Goal: Leave review/rating: Leave review/rating

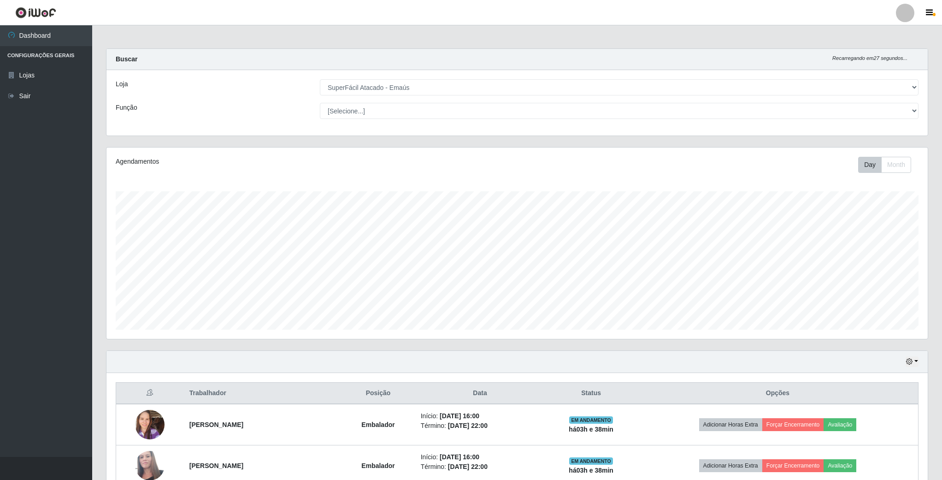
select select "407"
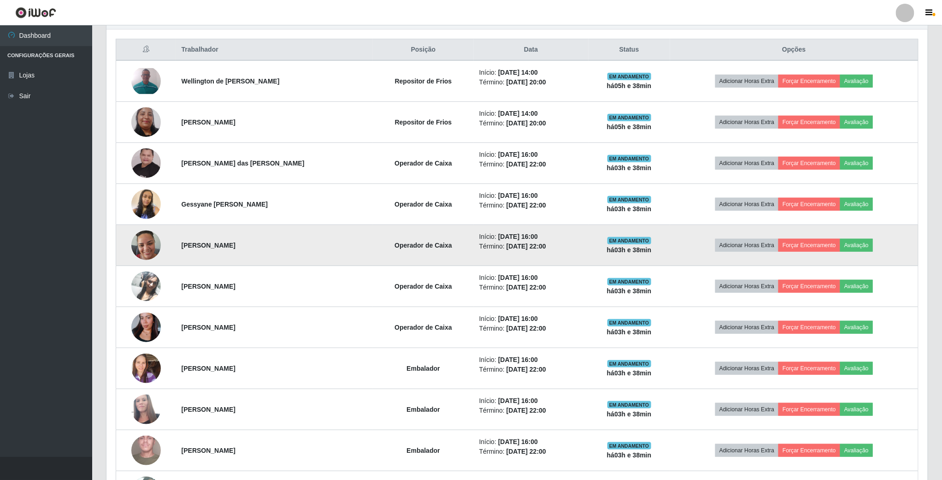
scroll to position [346, 0]
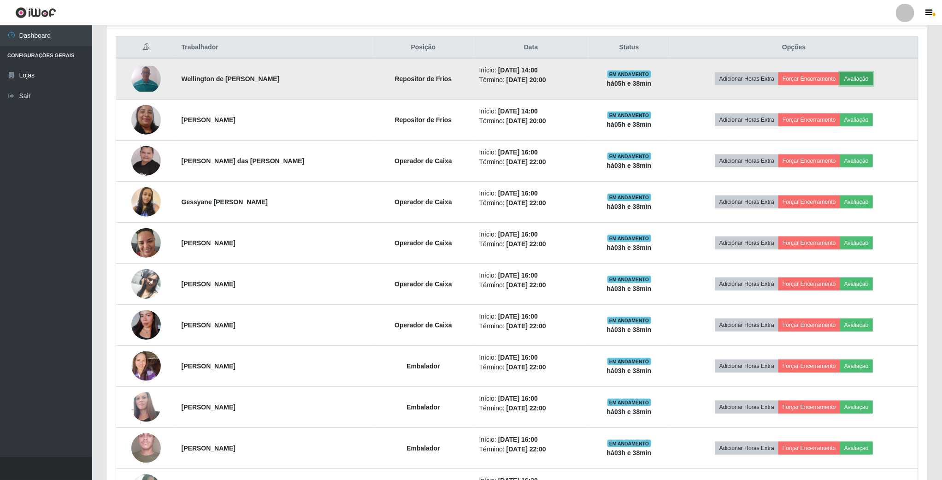
click at [873, 83] on button "Avaliação" at bounding box center [856, 78] width 33 height 13
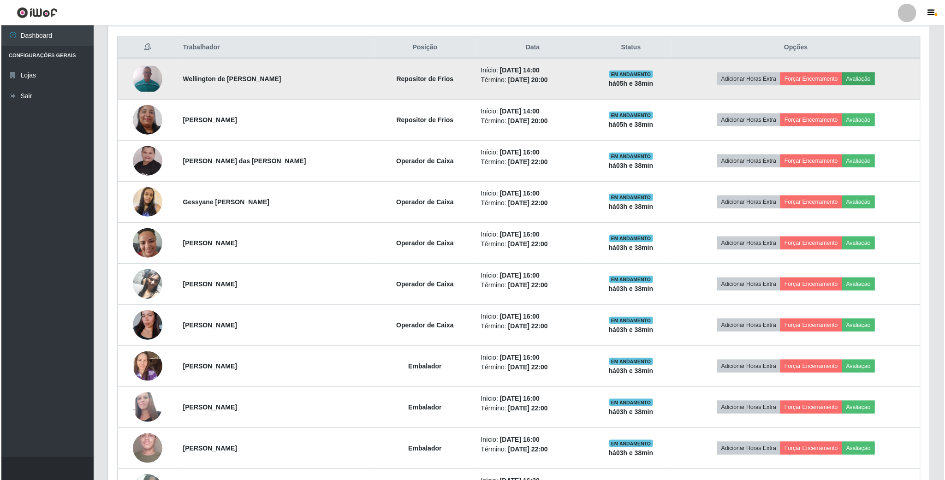
scroll to position [192, 813]
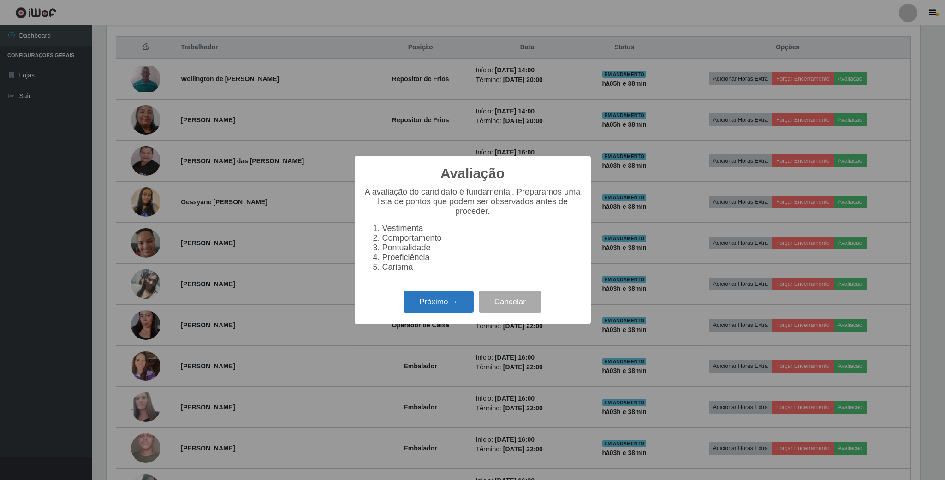
click at [439, 310] on button "Próximo →" at bounding box center [438, 302] width 70 height 22
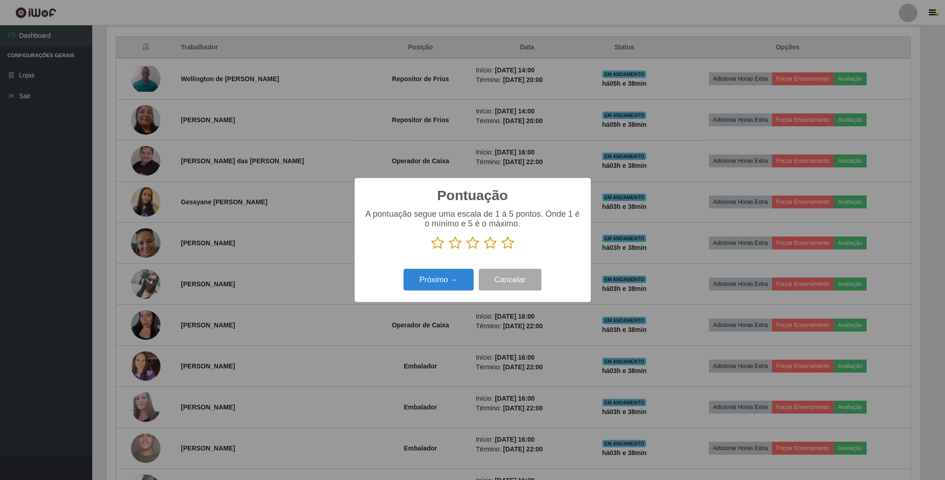
click at [509, 248] on icon at bounding box center [507, 243] width 13 height 14
click at [501, 250] on input "radio" at bounding box center [501, 250] width 0 height 0
click at [433, 280] on button "Próximo →" at bounding box center [438, 280] width 70 height 22
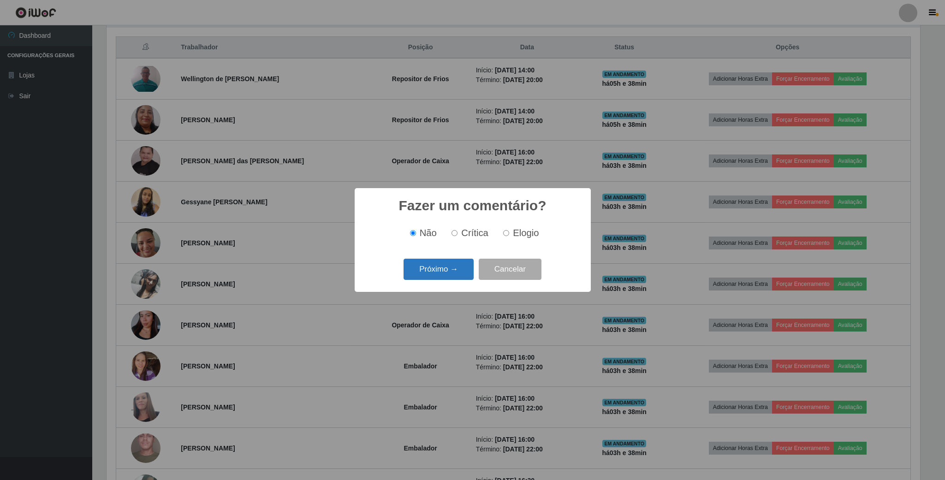
click at [437, 270] on button "Próximo →" at bounding box center [438, 270] width 70 height 22
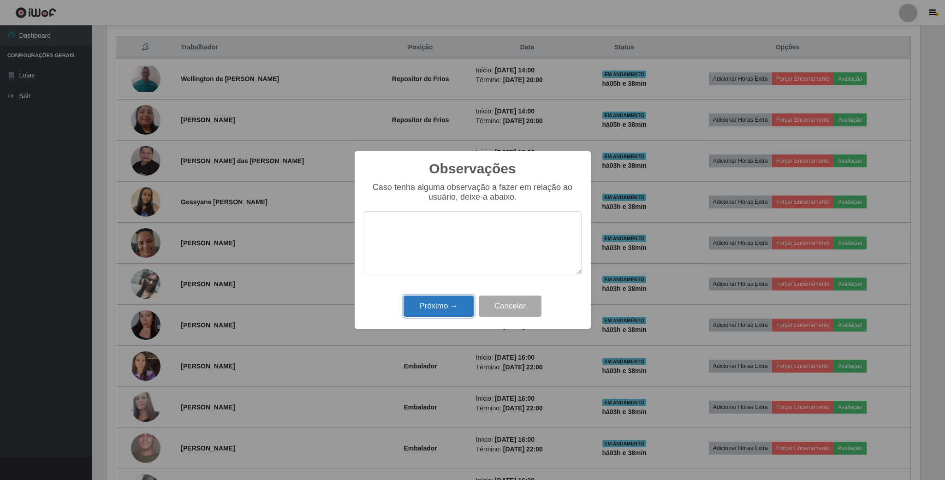
click at [437, 303] on button "Próximo →" at bounding box center [438, 307] width 70 height 22
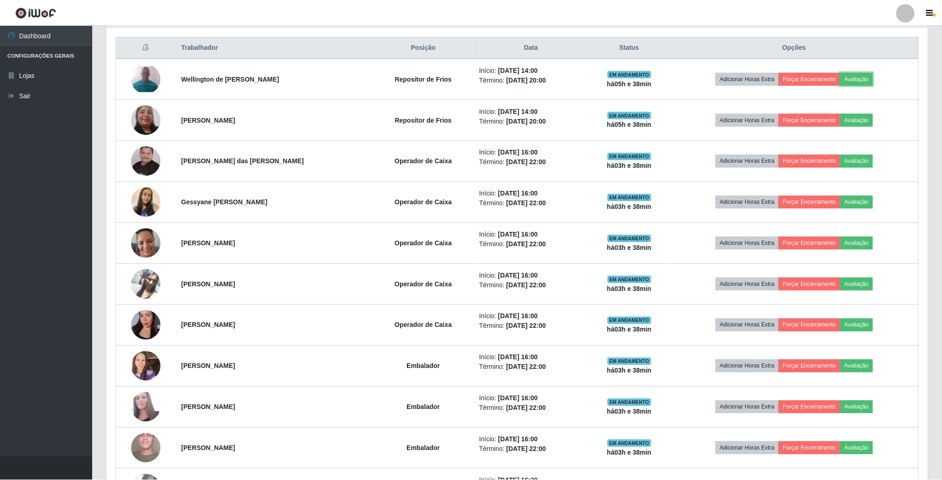
scroll to position [192, 821]
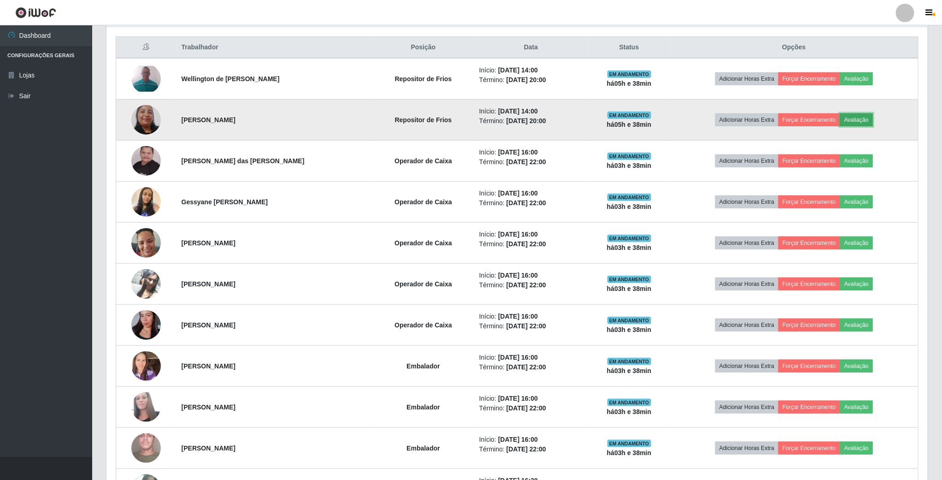
click at [870, 123] on button "Avaliação" at bounding box center [856, 119] width 33 height 13
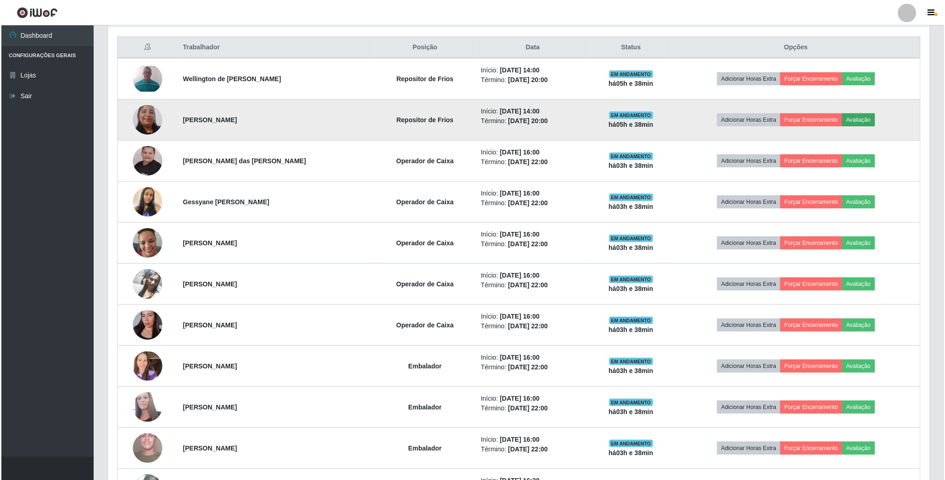
scroll to position [192, 813]
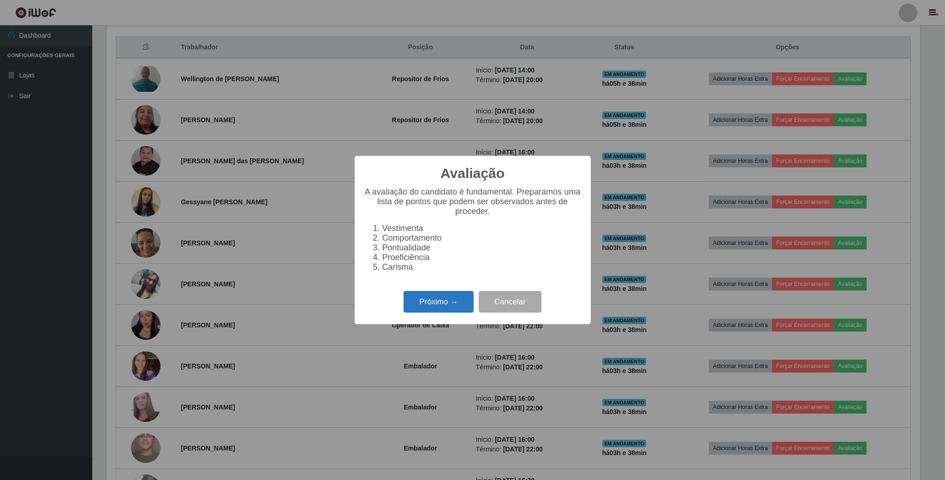
click at [437, 302] on button "Próximo →" at bounding box center [438, 302] width 70 height 22
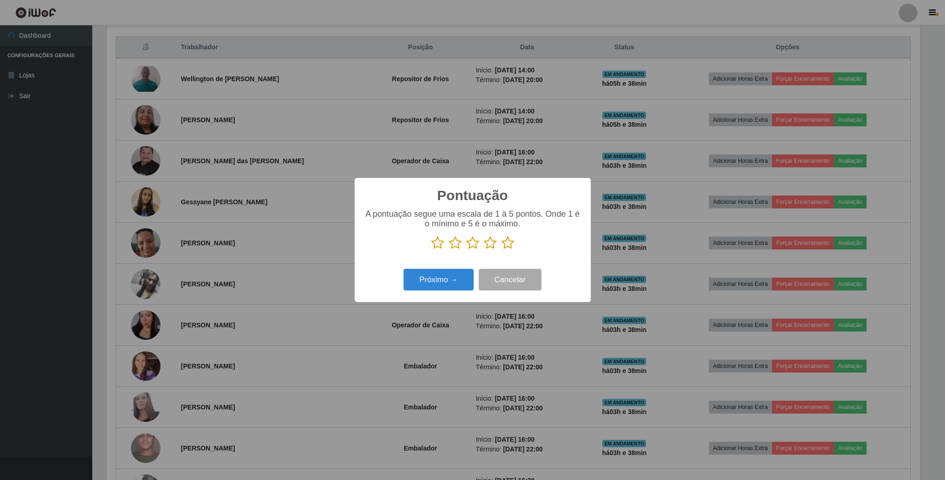
click at [491, 242] on icon at bounding box center [490, 243] width 13 height 14
click at [484, 250] on input "radio" at bounding box center [484, 250] width 0 height 0
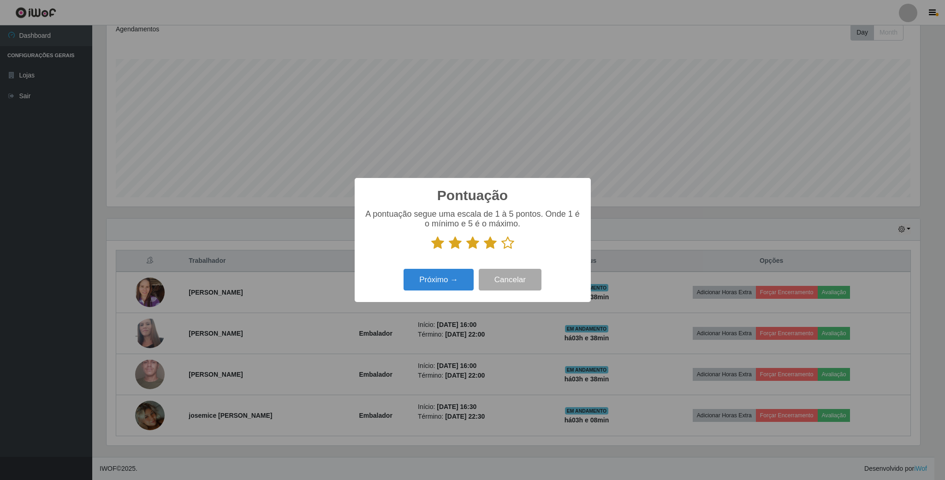
scroll to position [136, 0]
click at [439, 277] on button "Próximo →" at bounding box center [438, 280] width 70 height 22
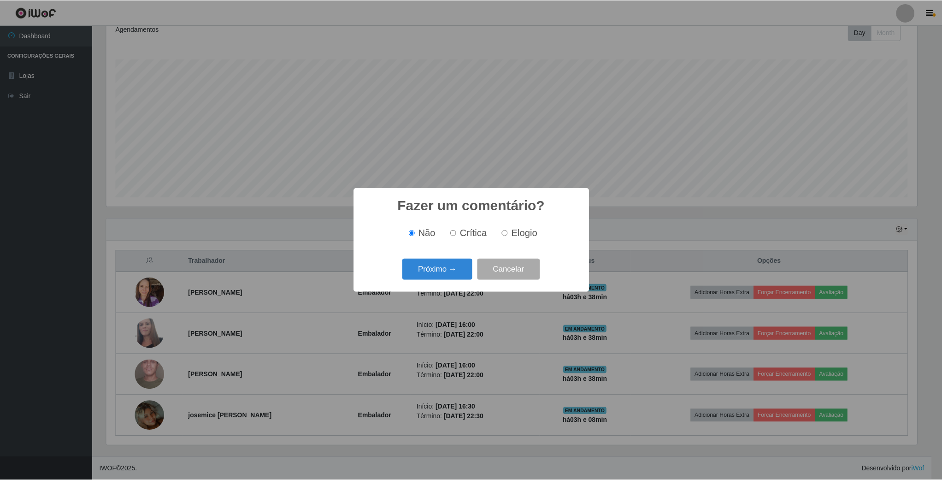
scroll to position [460808, 460187]
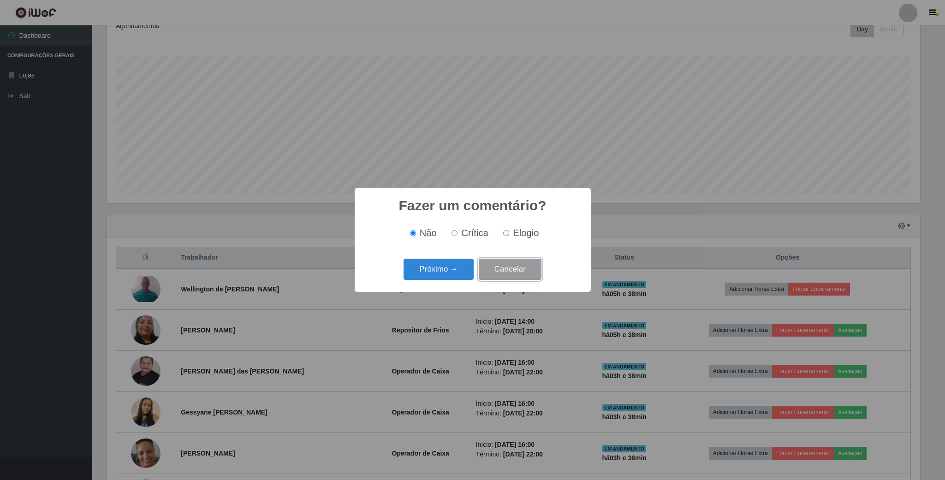
click at [506, 271] on button "Cancelar" at bounding box center [510, 270] width 63 height 22
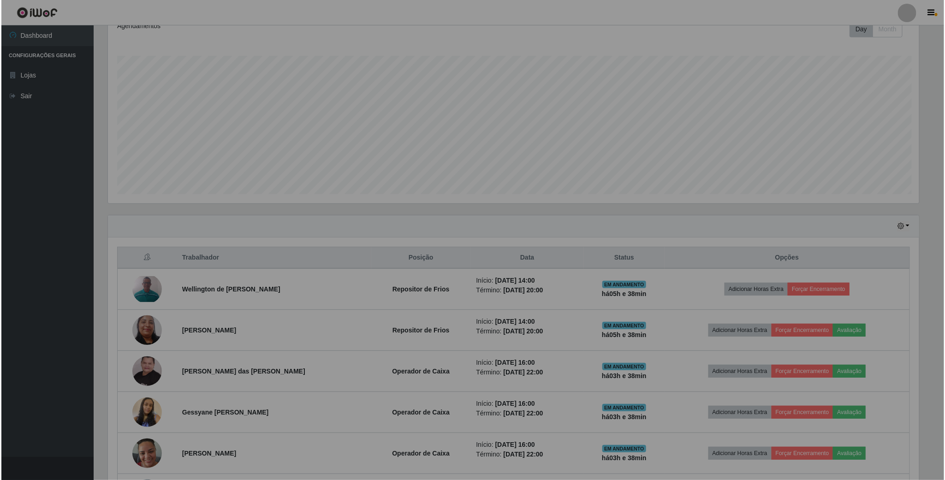
scroll to position [192, 821]
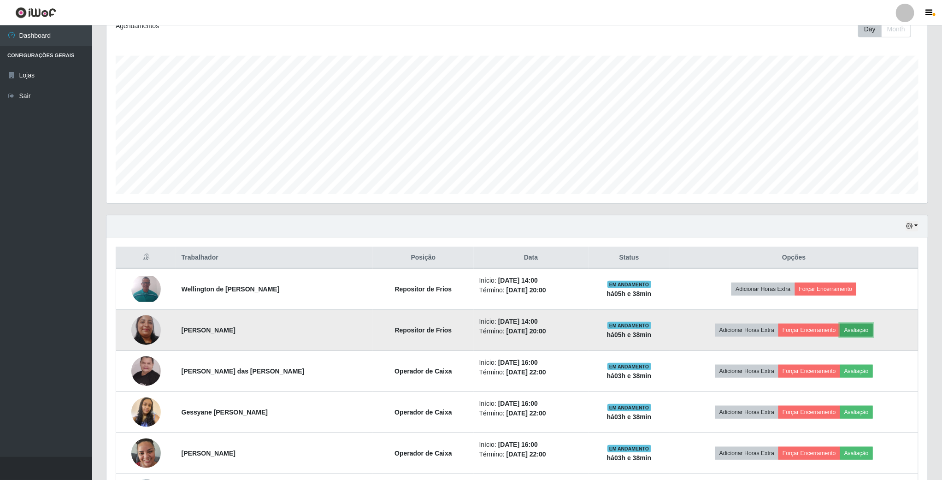
click at [866, 335] on button "Avaliação" at bounding box center [856, 330] width 33 height 13
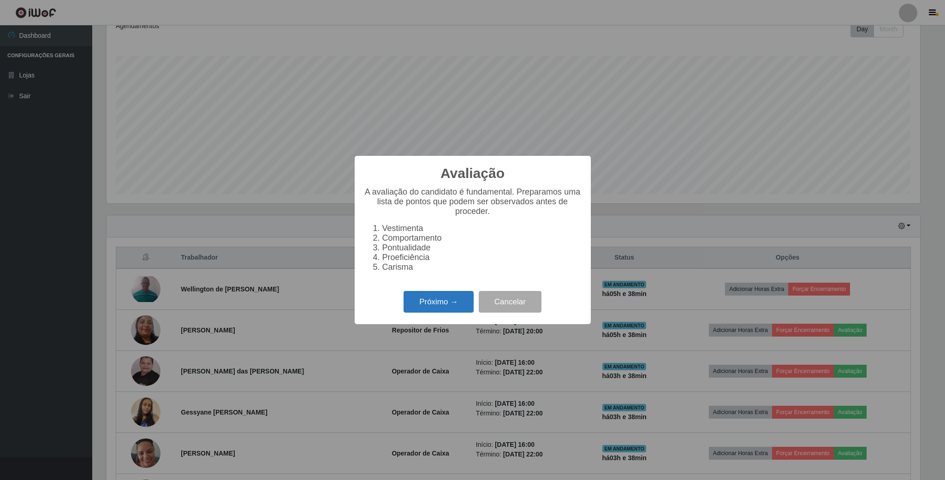
click at [428, 304] on button "Próximo →" at bounding box center [438, 302] width 70 height 22
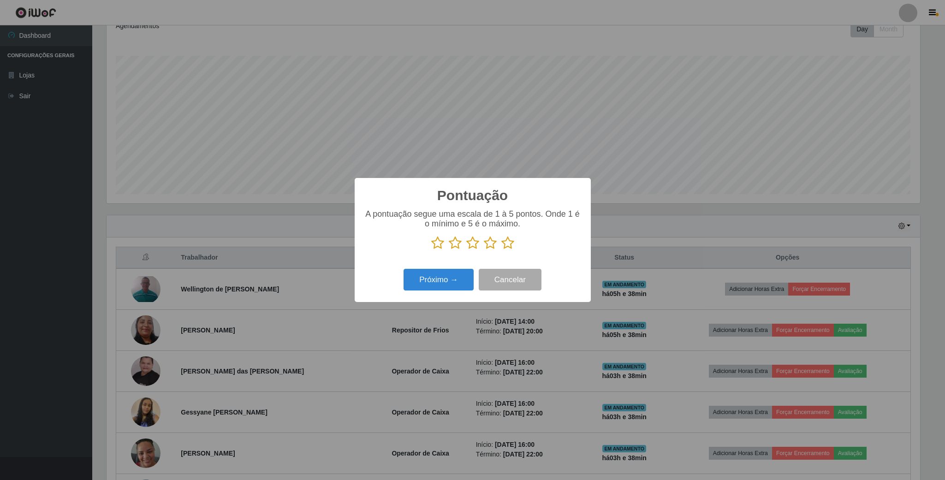
scroll to position [460808, 460187]
click at [509, 245] on icon at bounding box center [507, 243] width 13 height 14
click at [501, 250] on input "radio" at bounding box center [501, 250] width 0 height 0
click at [440, 282] on button "Próximo →" at bounding box center [438, 280] width 70 height 22
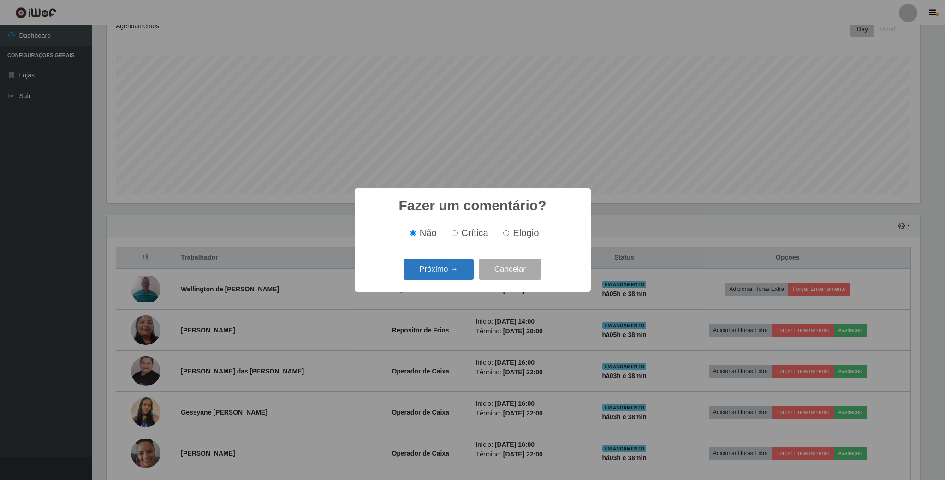
click at [451, 276] on button "Próximo →" at bounding box center [438, 270] width 70 height 22
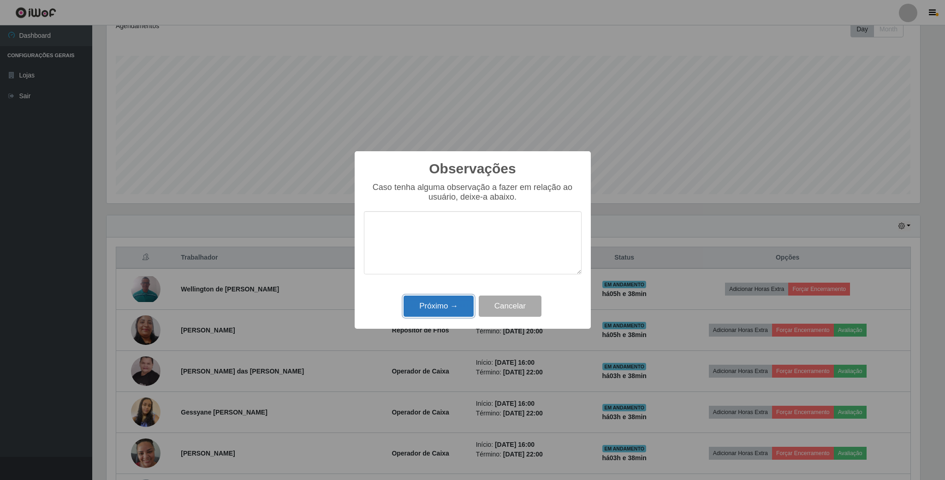
click at [452, 304] on button "Próximo →" at bounding box center [438, 307] width 70 height 22
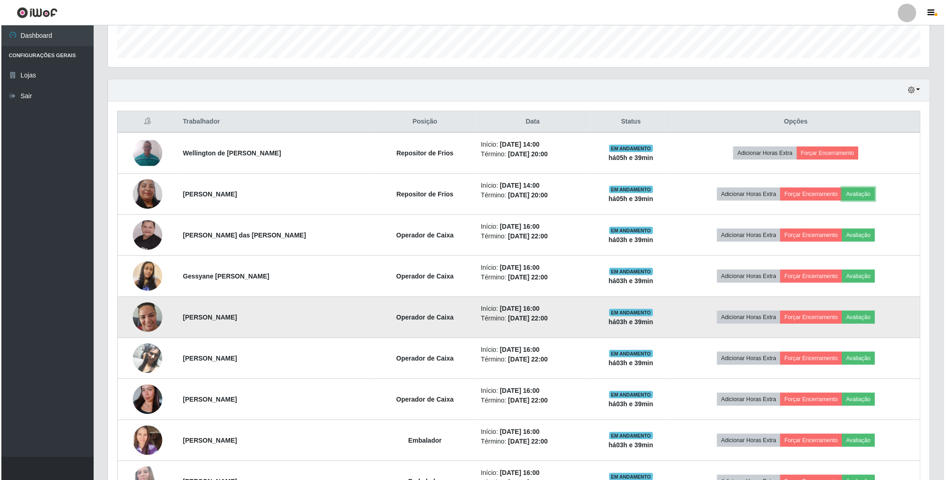
scroll to position [274, 0]
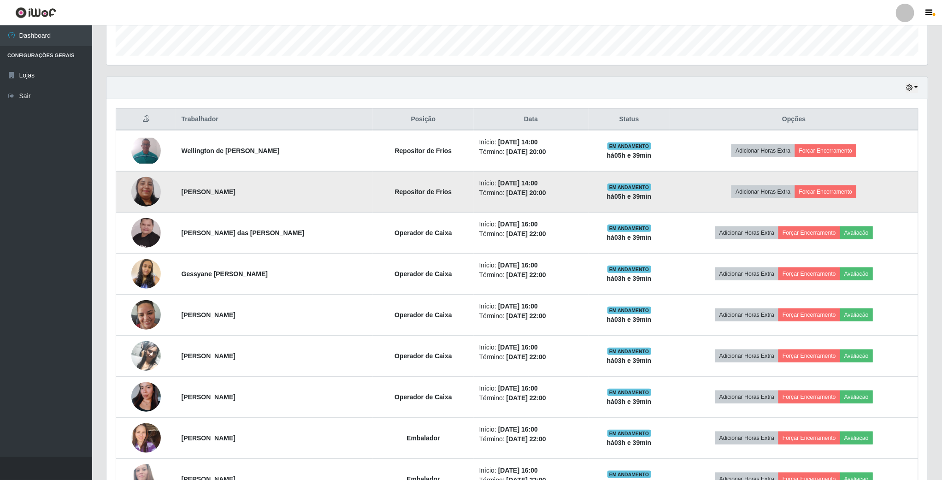
click at [144, 191] on img at bounding box center [146, 191] width 30 height 62
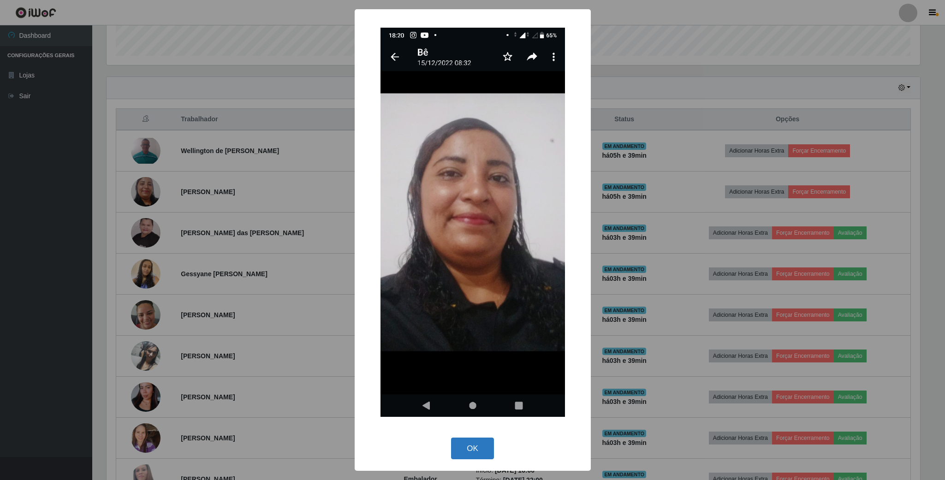
click at [479, 446] on button "OK" at bounding box center [472, 448] width 43 height 22
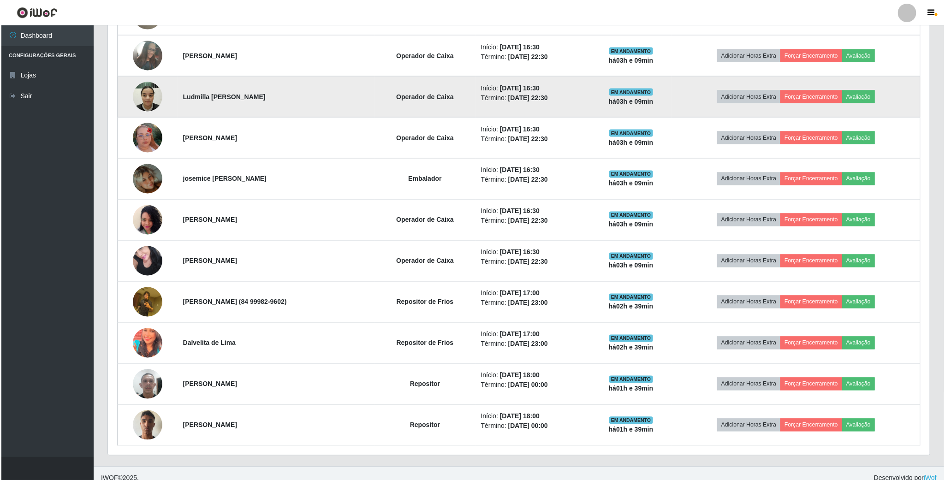
scroll to position [796, 0]
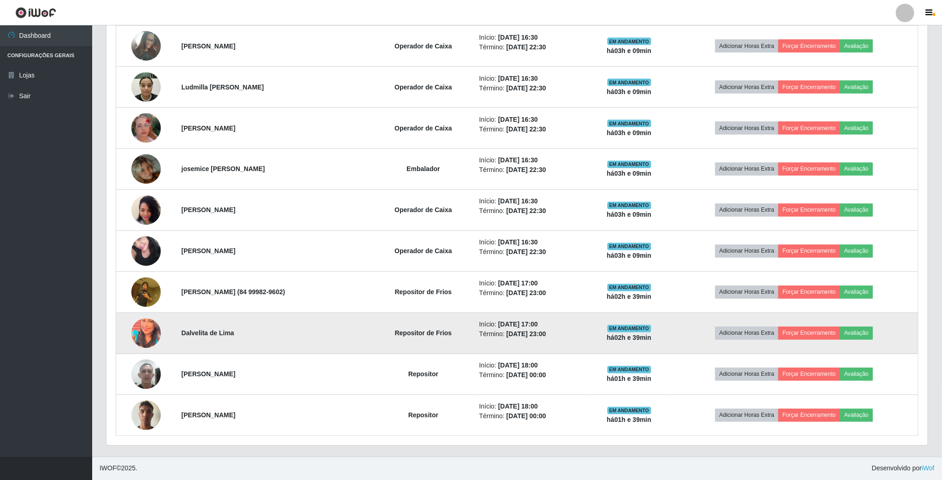
click at [152, 333] on img at bounding box center [146, 333] width 30 height 37
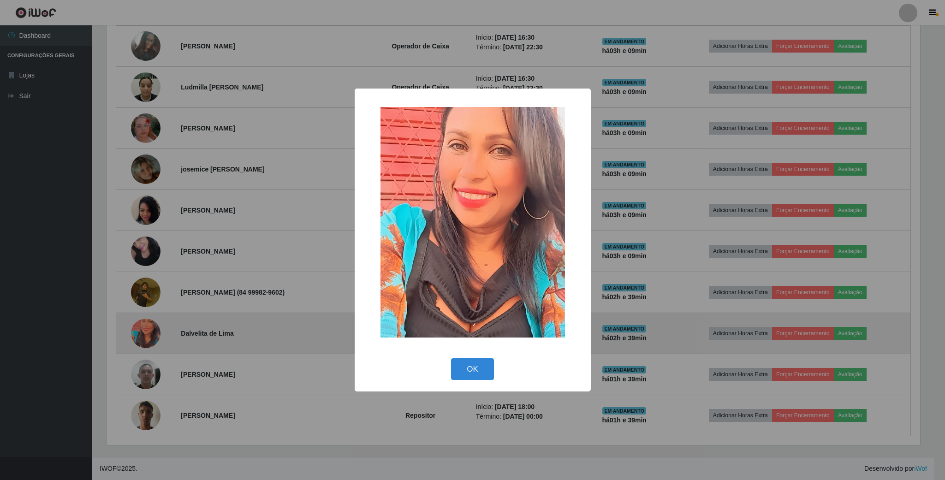
click at [152, 333] on div "× OK Cancel" at bounding box center [472, 240] width 945 height 480
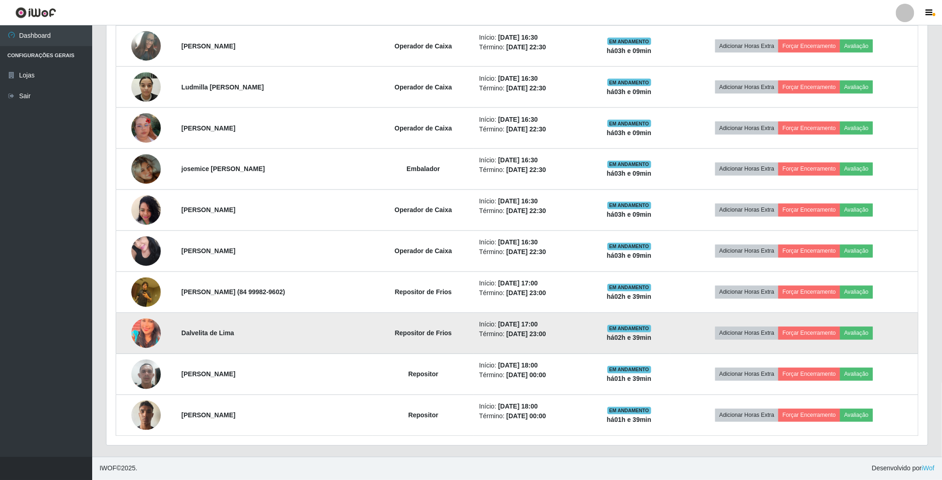
scroll to position [192, 821]
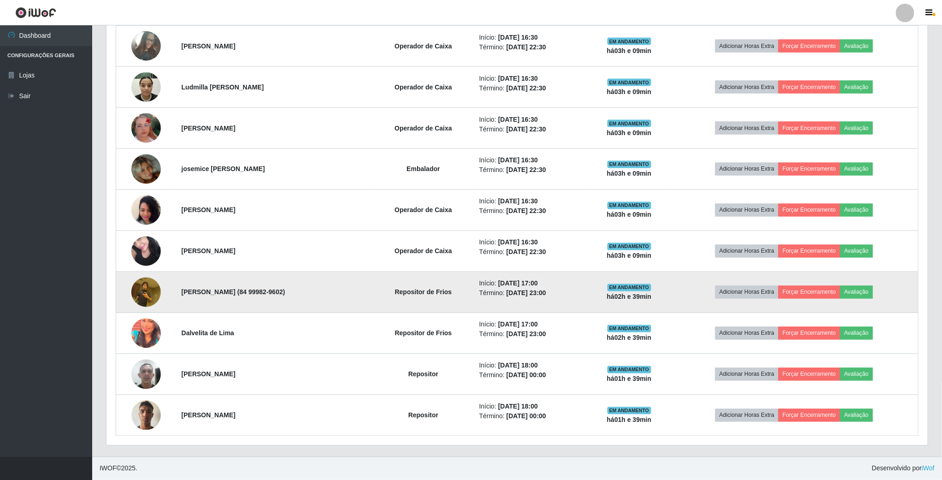
click at [147, 291] on img at bounding box center [146, 291] width 30 height 39
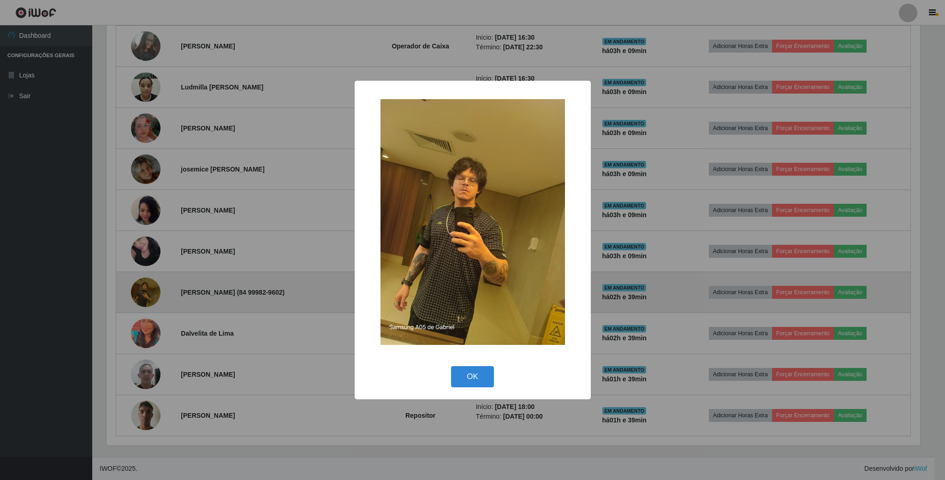
click at [147, 291] on div "× OK Cancel" at bounding box center [472, 240] width 945 height 480
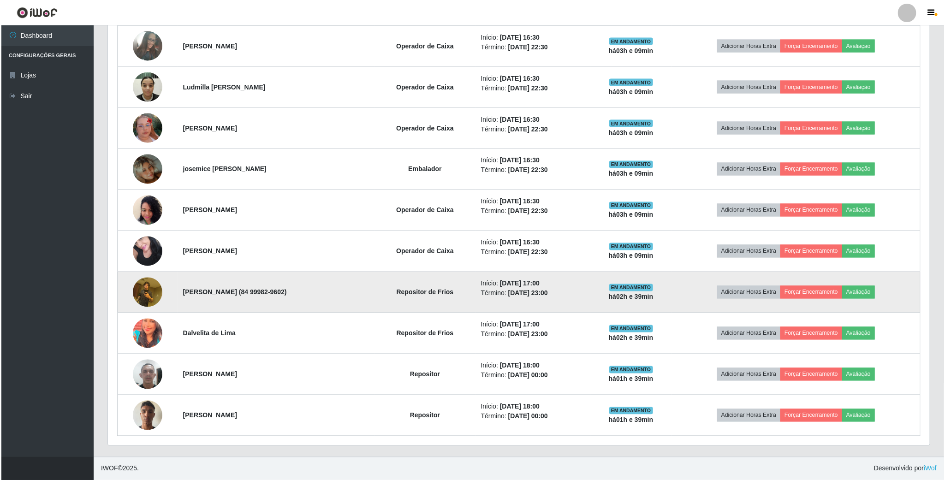
scroll to position [192, 821]
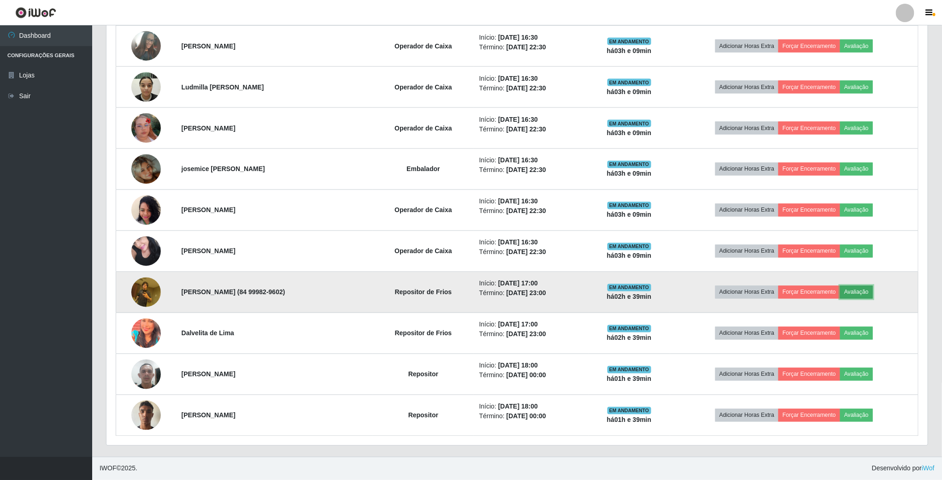
click at [862, 292] on button "Avaliação" at bounding box center [856, 292] width 33 height 13
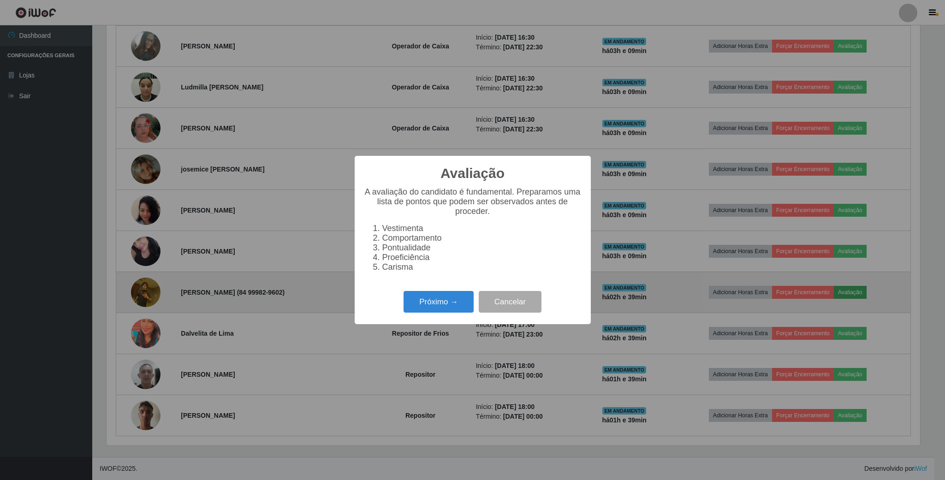
scroll to position [460808, 460187]
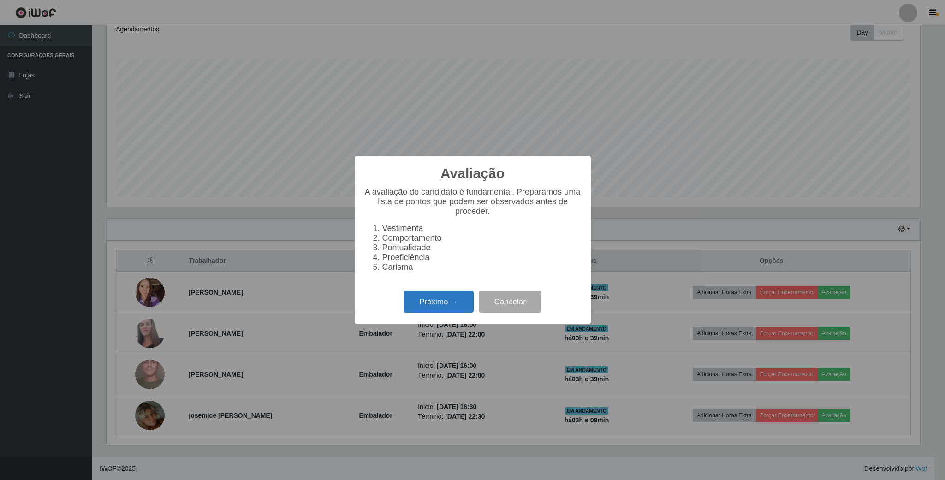
click at [431, 305] on button "Próximo →" at bounding box center [438, 302] width 70 height 22
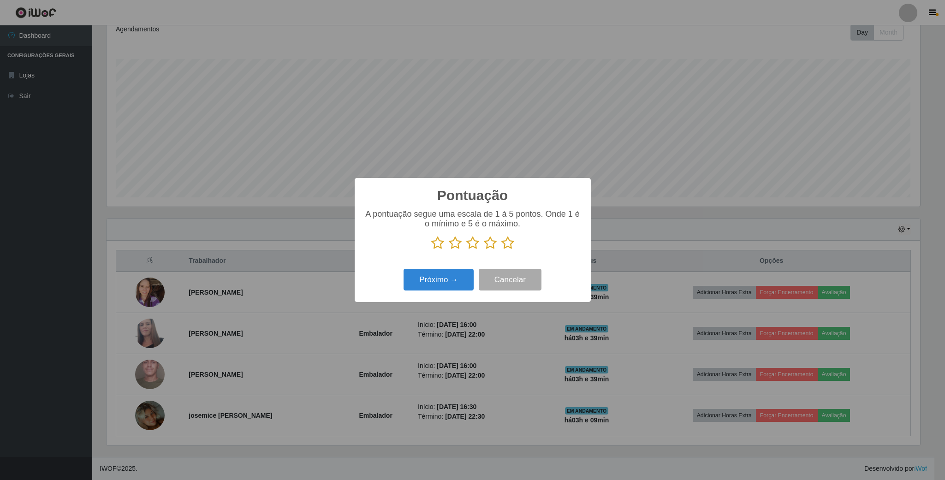
click at [510, 244] on icon at bounding box center [507, 243] width 13 height 14
click at [501, 250] on input "radio" at bounding box center [501, 250] width 0 height 0
click at [442, 284] on button "Próximo →" at bounding box center [438, 280] width 70 height 22
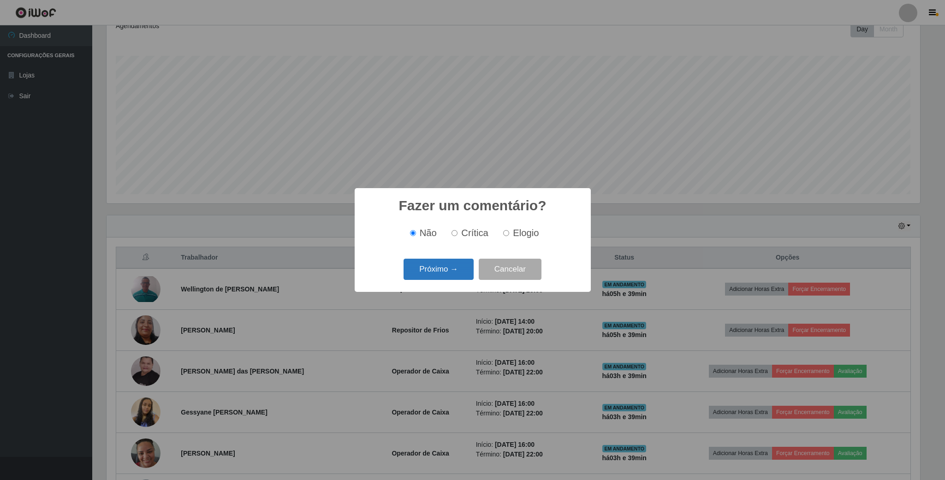
click at [443, 276] on button "Próximo →" at bounding box center [438, 270] width 70 height 22
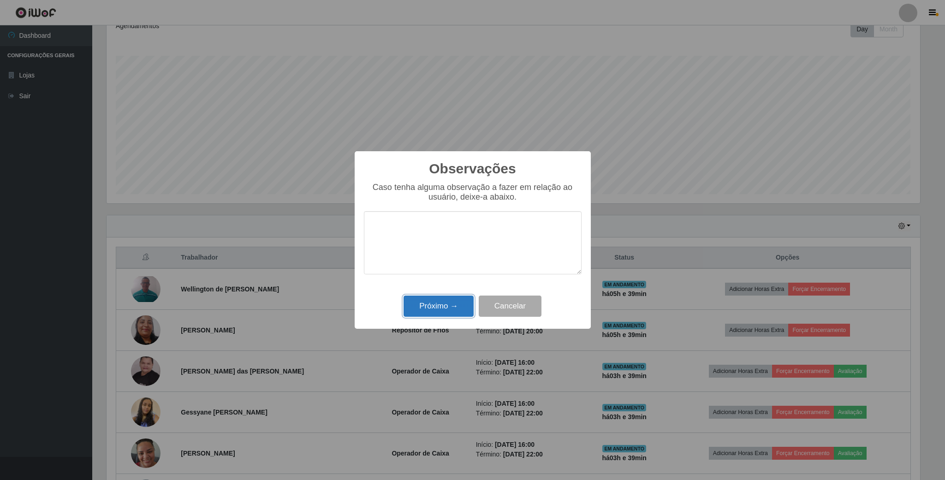
click at [443, 302] on button "Próximo →" at bounding box center [438, 307] width 70 height 22
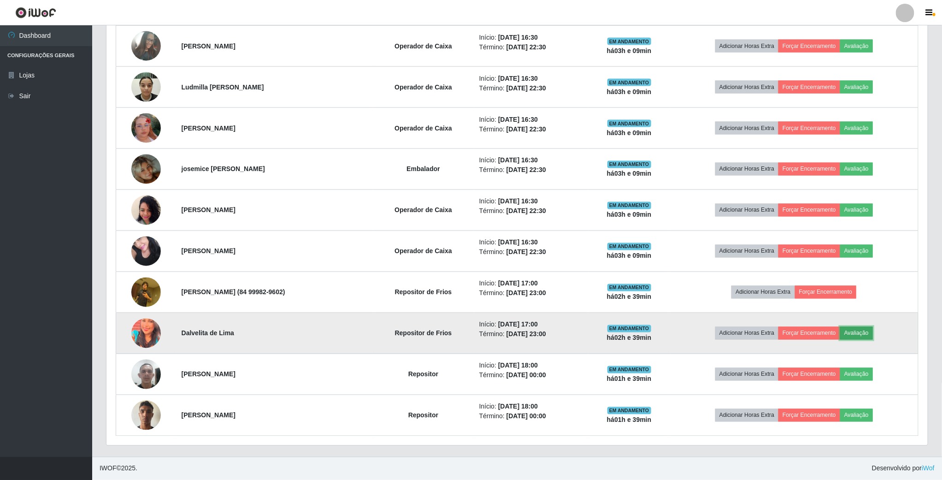
click at [860, 332] on button "Avaliação" at bounding box center [856, 333] width 33 height 13
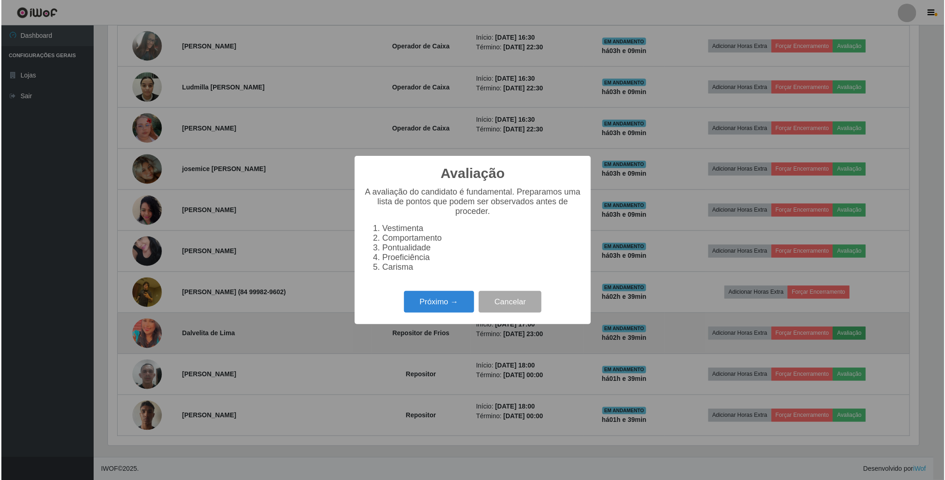
scroll to position [192, 813]
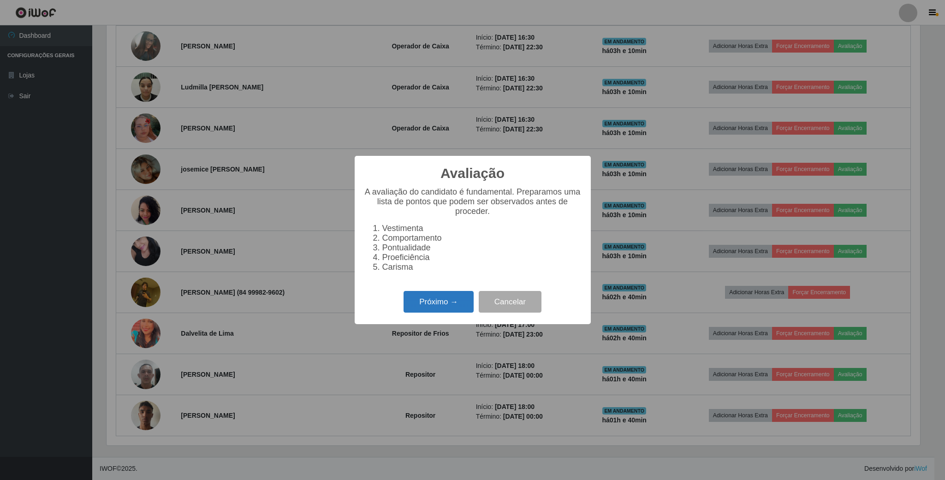
click at [441, 302] on button "Próximo →" at bounding box center [438, 302] width 70 height 22
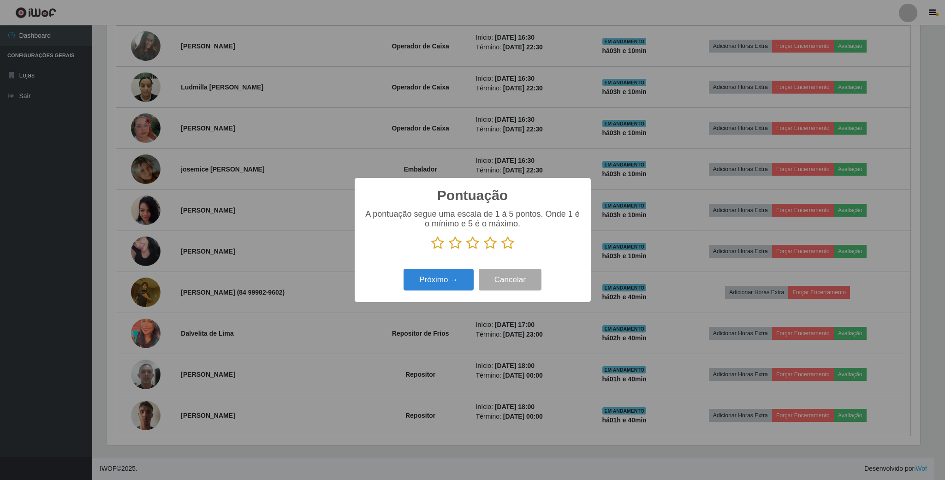
click at [509, 246] on icon at bounding box center [507, 243] width 13 height 14
click at [501, 250] on input "radio" at bounding box center [501, 250] width 0 height 0
click at [431, 283] on button "Próximo →" at bounding box center [438, 280] width 70 height 22
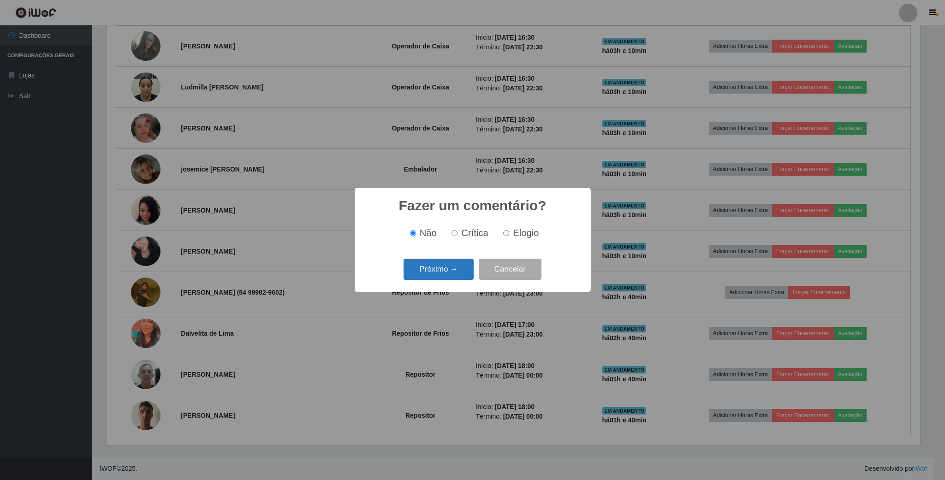
click at [445, 278] on button "Próximo →" at bounding box center [438, 270] width 70 height 22
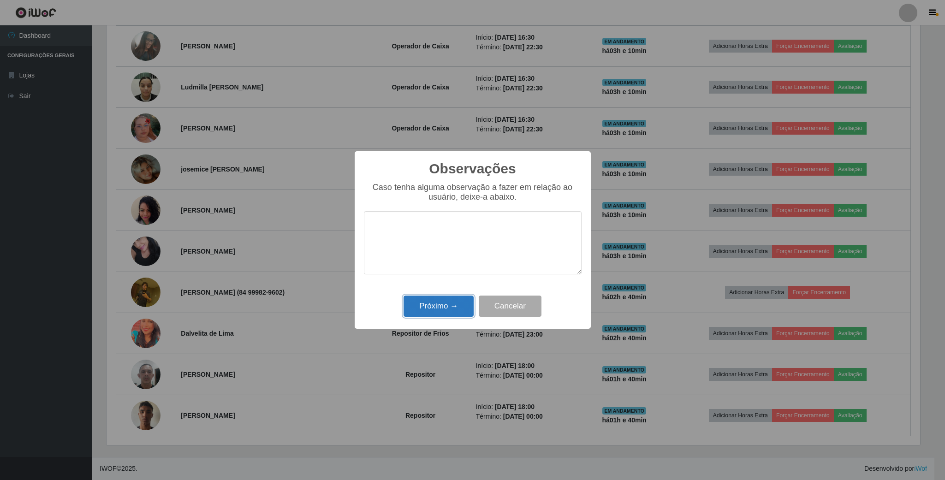
click at [447, 316] on button "Próximo →" at bounding box center [438, 307] width 70 height 22
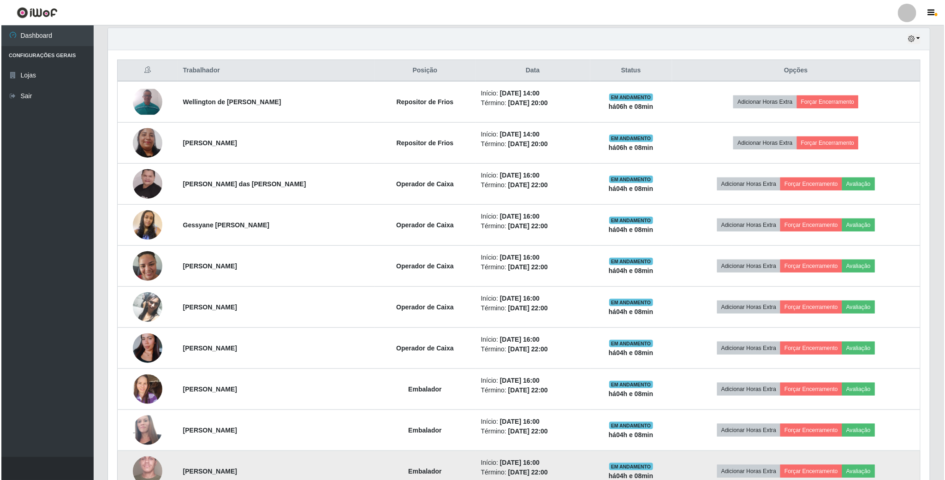
scroll to position [312, 0]
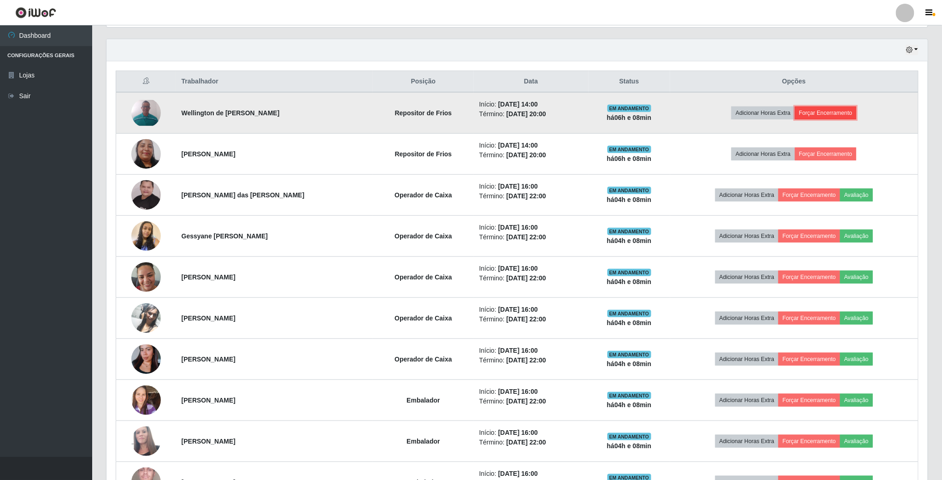
click at [826, 113] on button "Forçar Encerramento" at bounding box center [826, 112] width 62 height 13
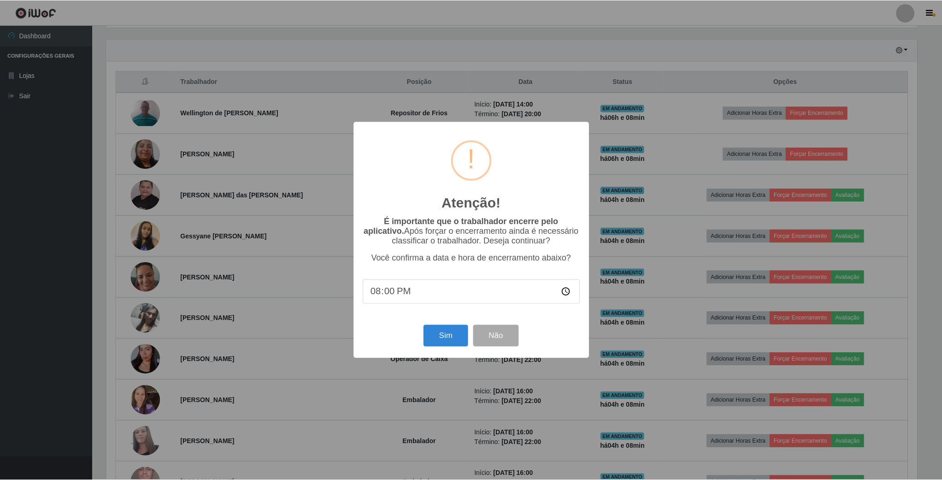
scroll to position [192, 813]
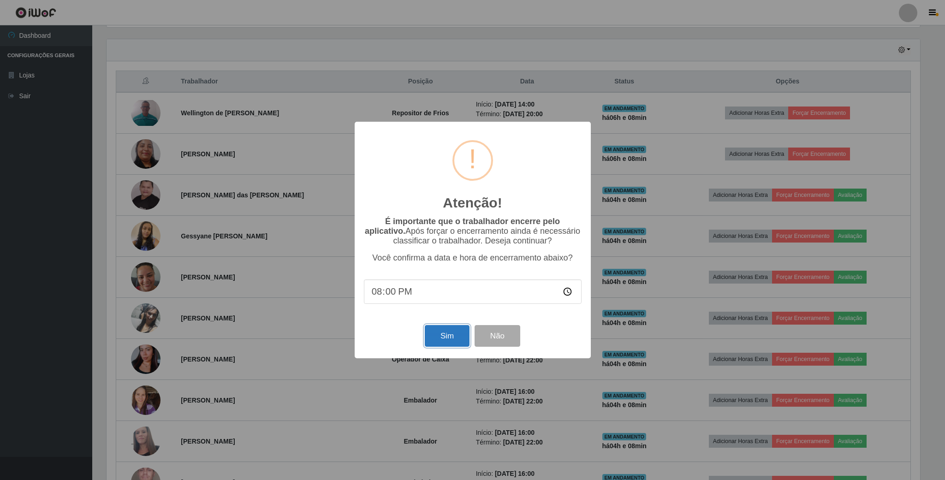
click at [441, 334] on button "Sim" at bounding box center [447, 336] width 45 height 22
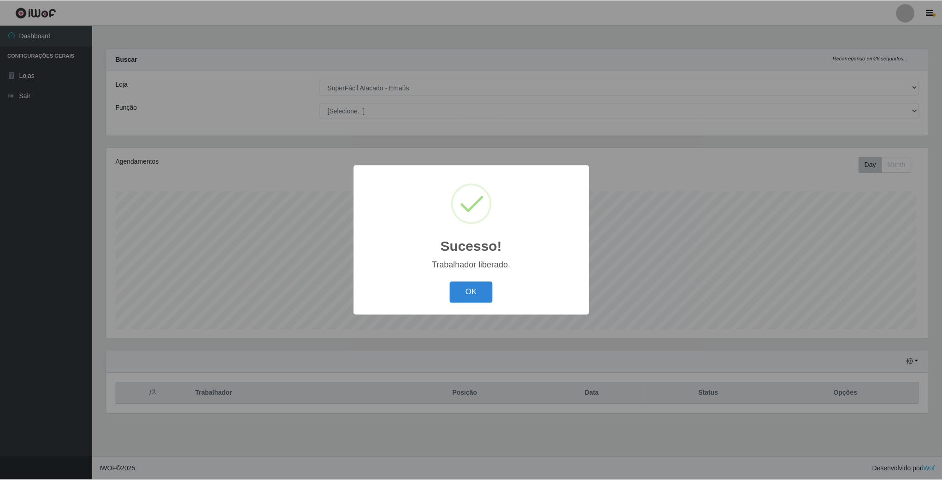
scroll to position [192, 823]
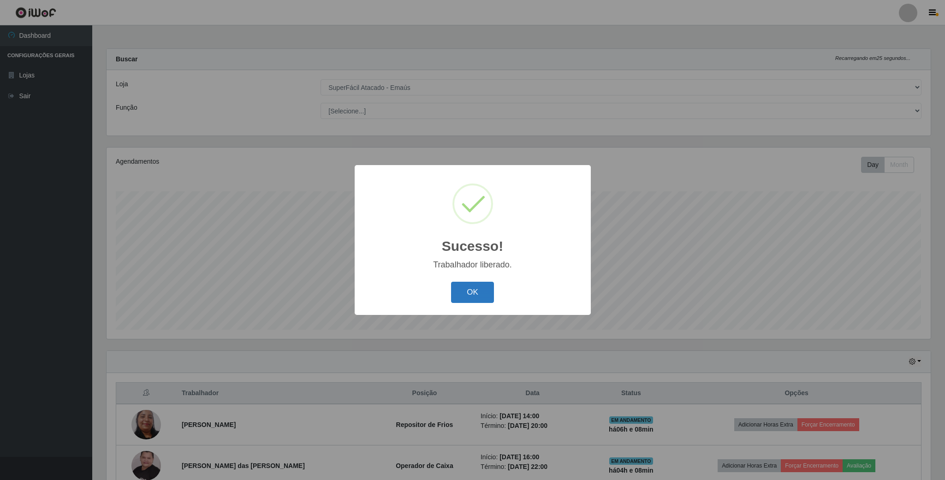
click at [476, 288] on button "OK" at bounding box center [472, 293] width 43 height 22
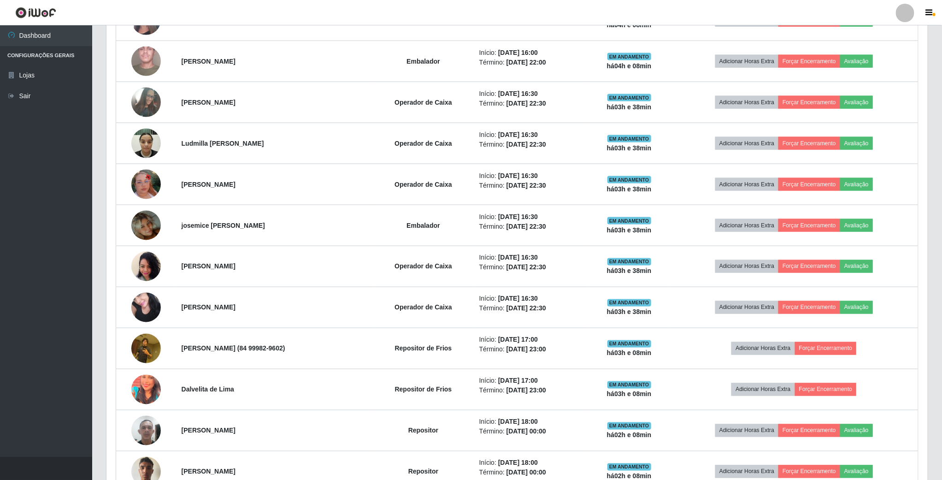
scroll to position [754, 0]
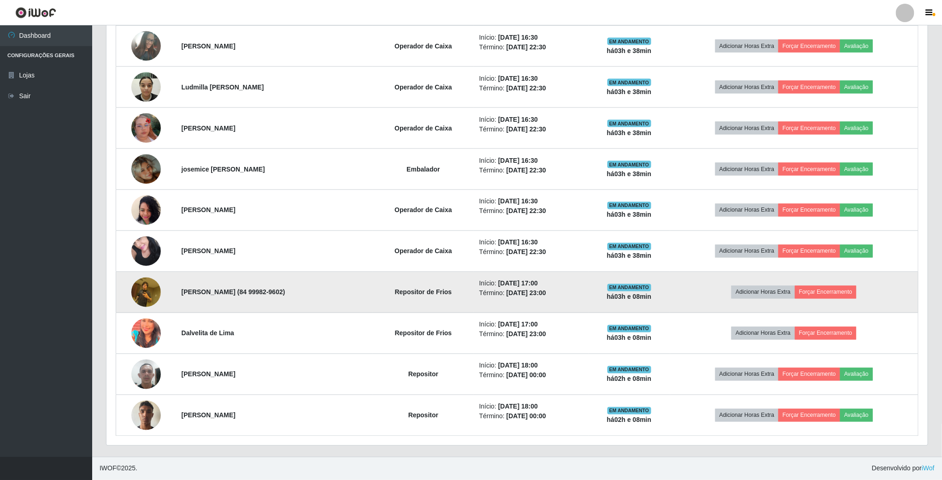
click at [139, 299] on img at bounding box center [146, 291] width 30 height 39
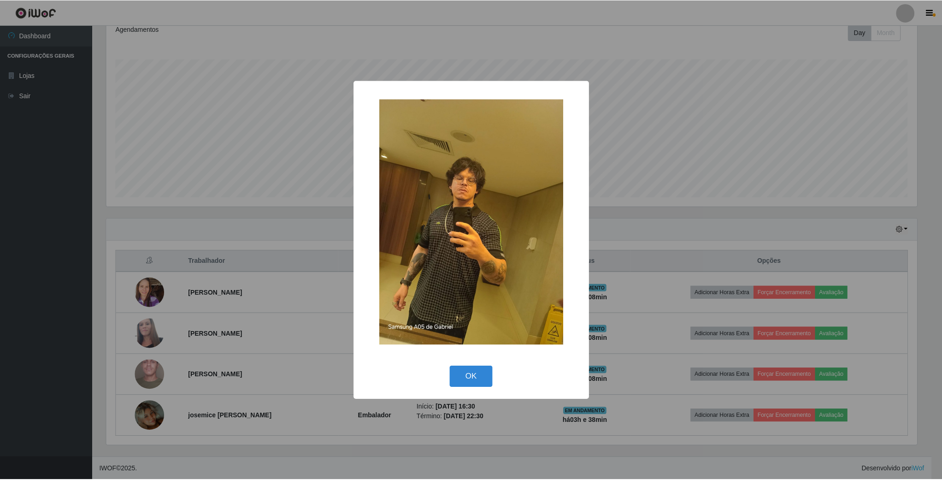
scroll to position [136, 0]
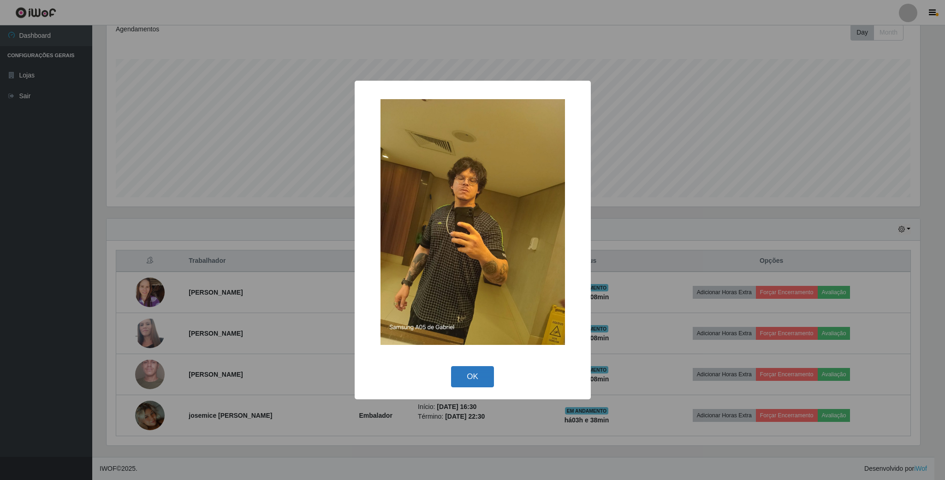
click at [459, 384] on button "OK" at bounding box center [472, 377] width 43 height 22
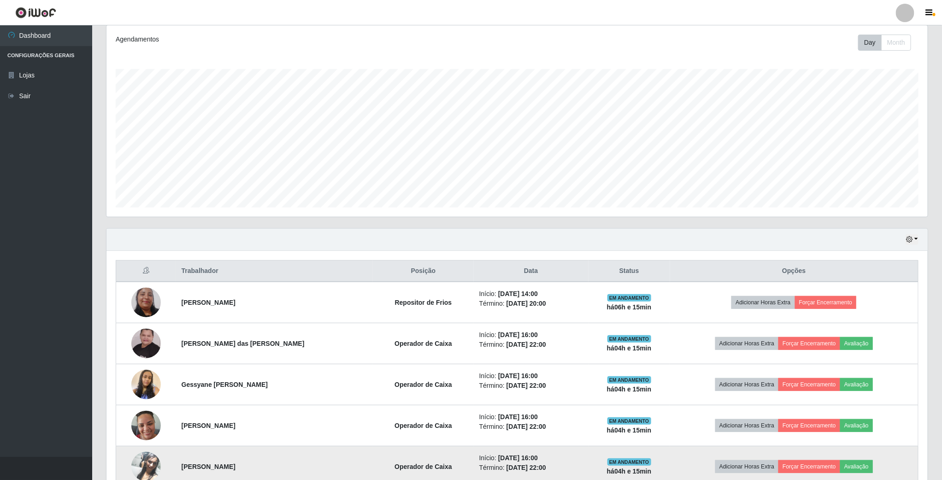
scroll to position [138, 0]
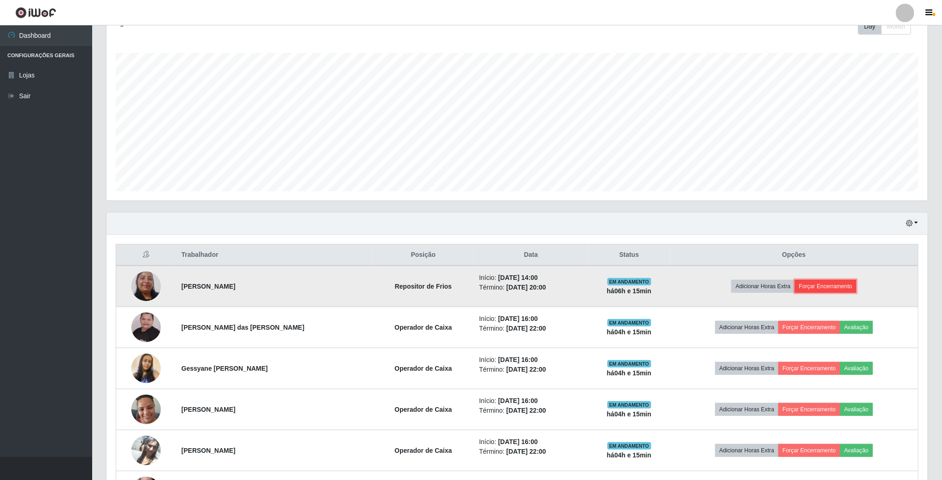
click at [836, 291] on button "Forçar Encerramento" at bounding box center [826, 286] width 62 height 13
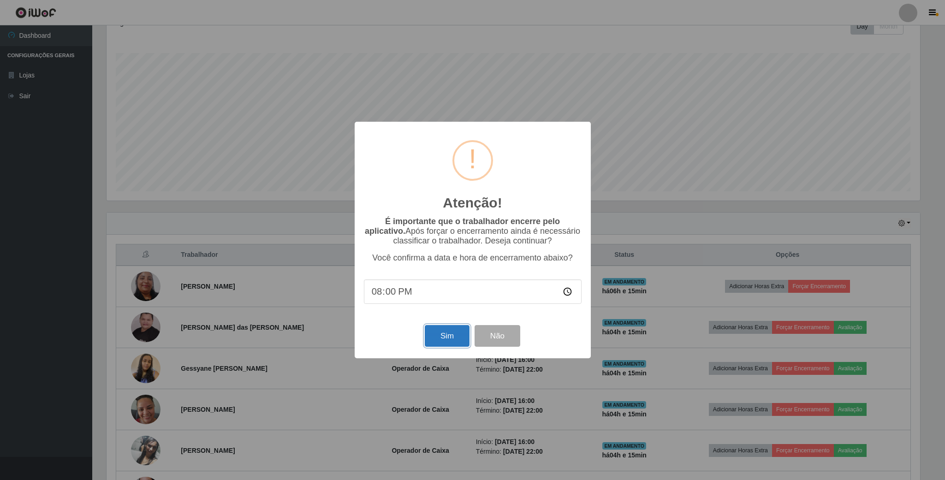
click at [436, 333] on button "Sim" at bounding box center [447, 336] width 45 height 22
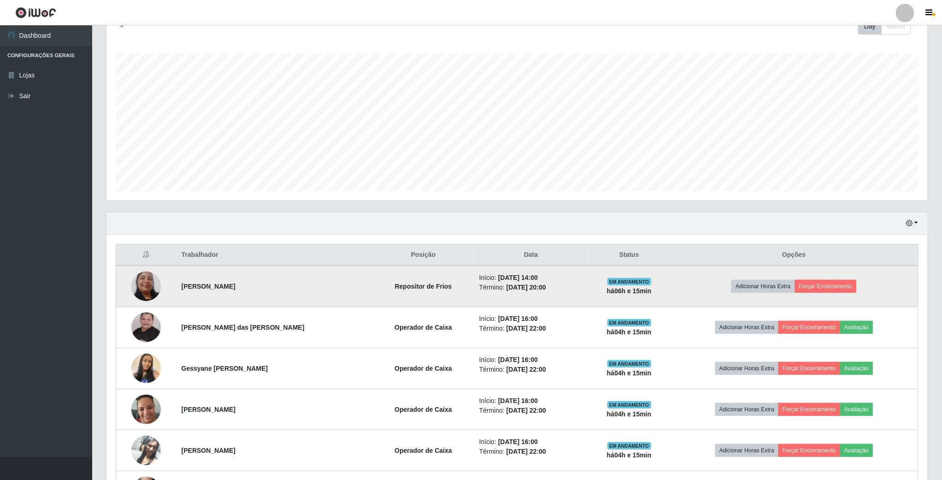
scroll to position [192, 823]
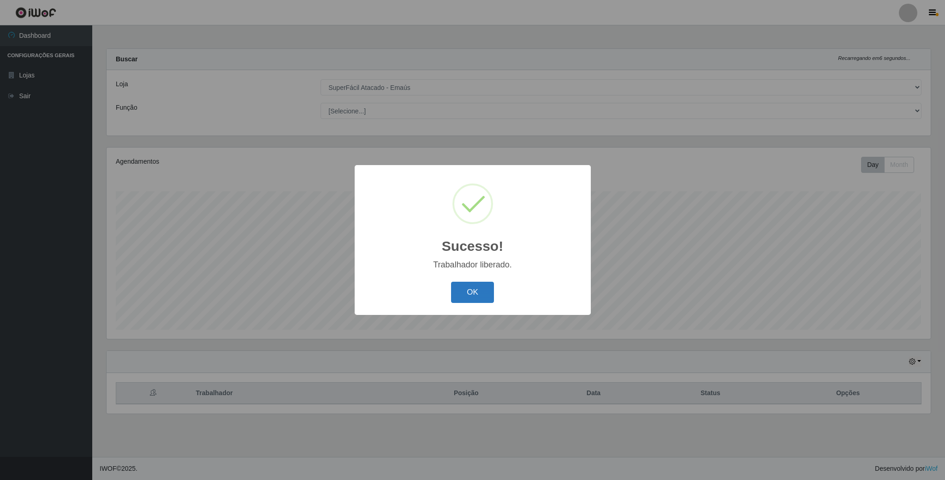
click at [469, 285] on button "OK" at bounding box center [472, 293] width 43 height 22
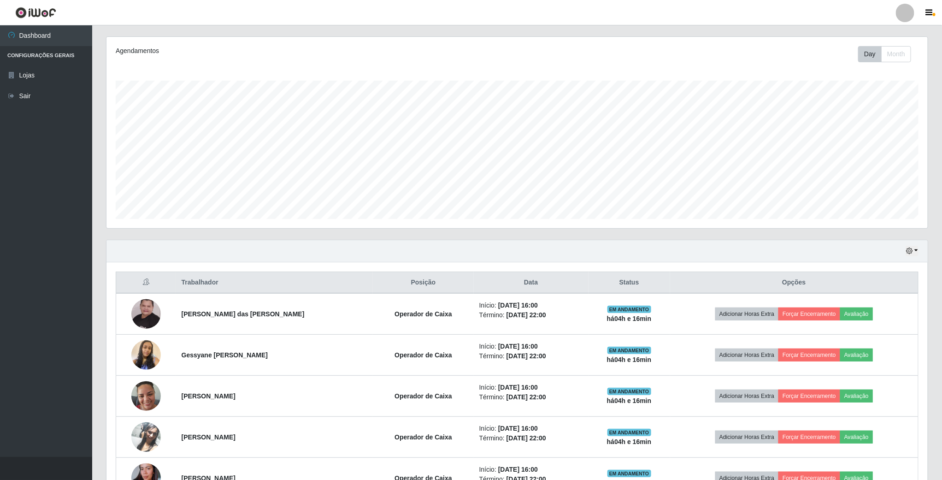
scroll to position [0, 0]
